Goal: Navigation & Orientation: Find specific page/section

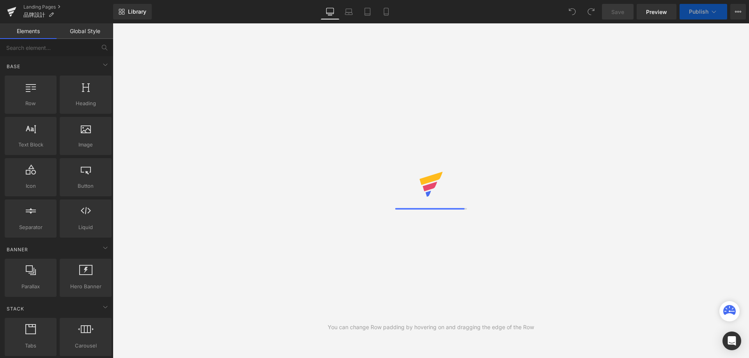
click at [22, 12] on p "品牌設計" at bounding box center [38, 14] width 37 height 9
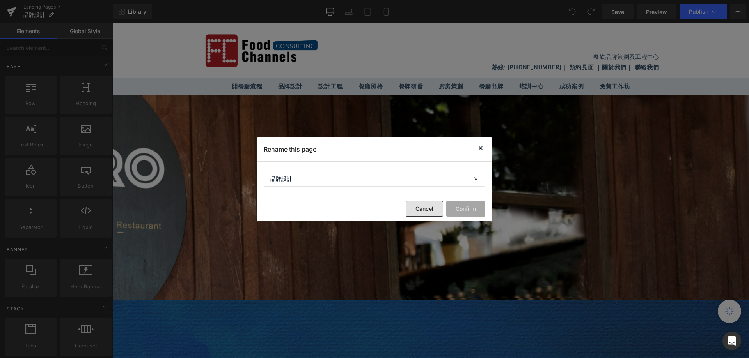
click at [422, 209] on button "Cancel" at bounding box center [424, 209] width 37 height 16
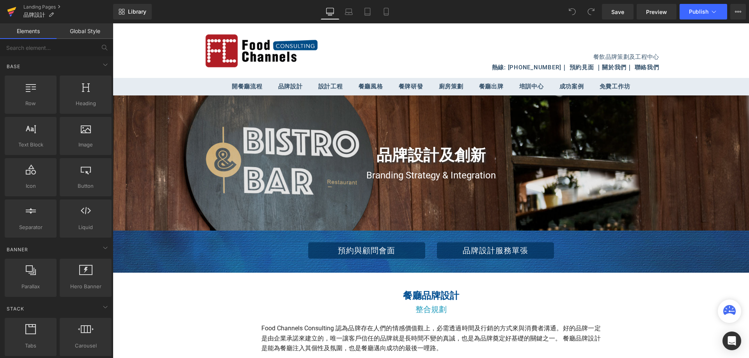
click at [12, 6] on icon at bounding box center [11, 12] width 9 height 20
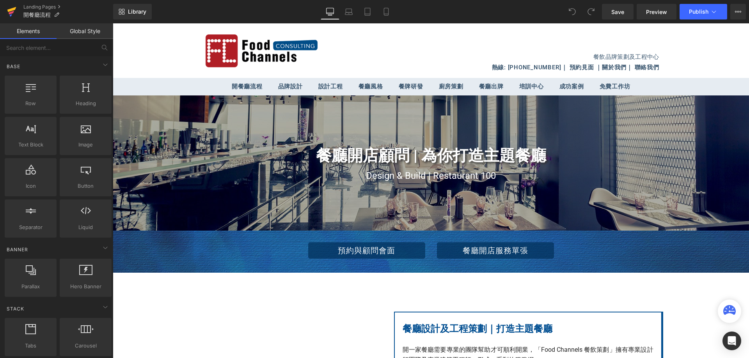
click at [7, 14] on icon at bounding box center [11, 12] width 9 height 20
